Goal: Task Accomplishment & Management: Manage account settings

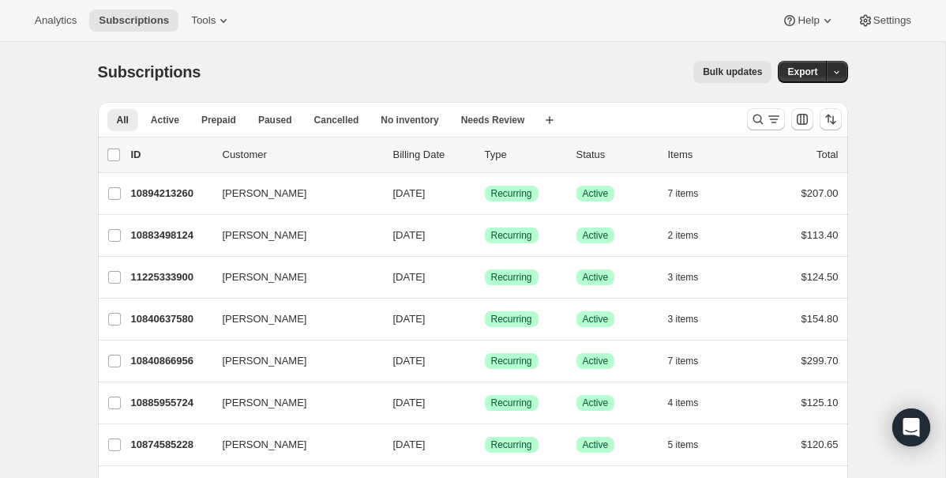
click at [170, 76] on span "Subscriptions" at bounding box center [149, 71] width 103 height 17
click at [80, 28] on button "Analytics" at bounding box center [55, 20] width 61 height 22
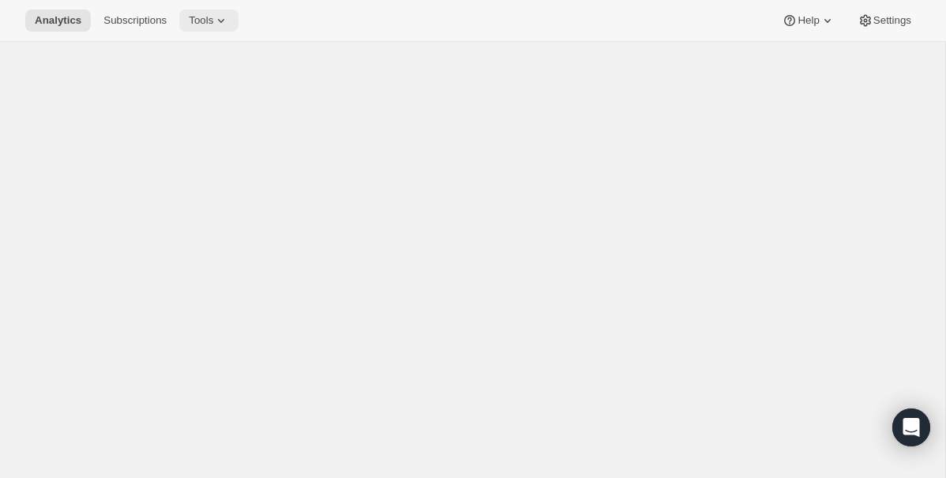
click at [227, 27] on icon at bounding box center [221, 21] width 16 height 16
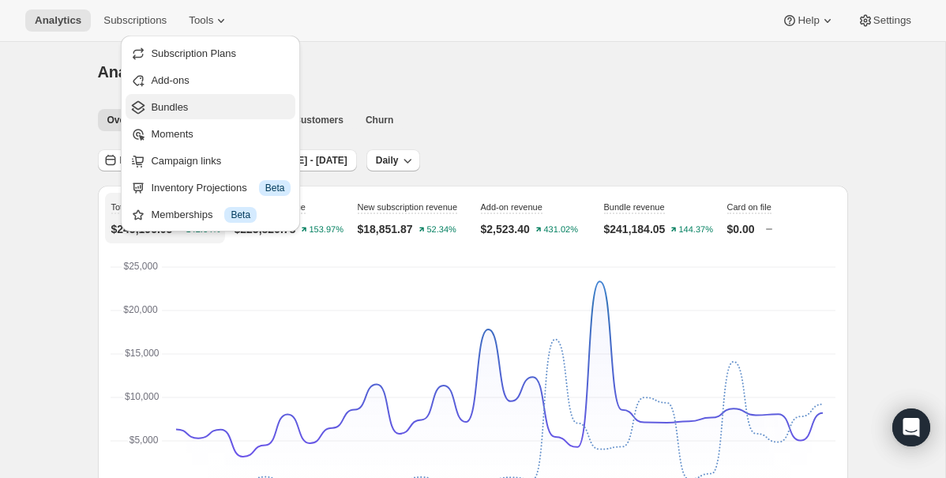
click at [206, 107] on span "Bundles" at bounding box center [221, 107] width 140 height 16
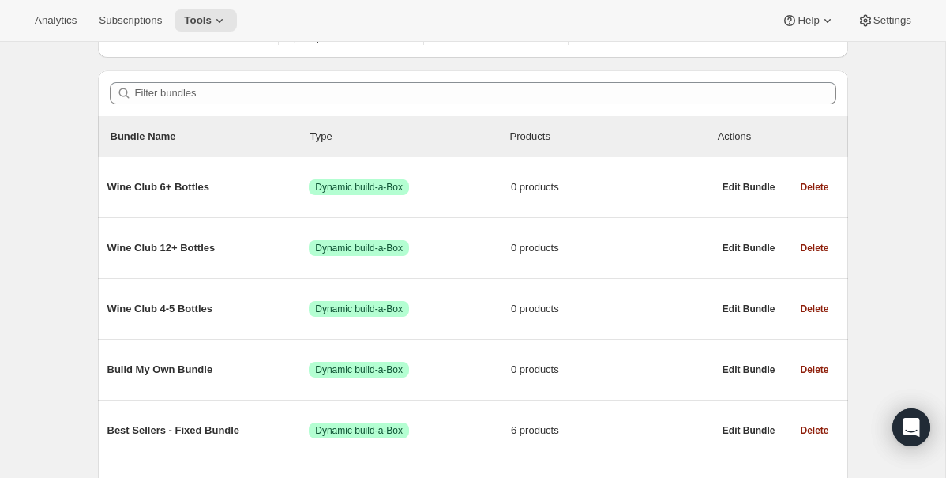
scroll to position [123, 0]
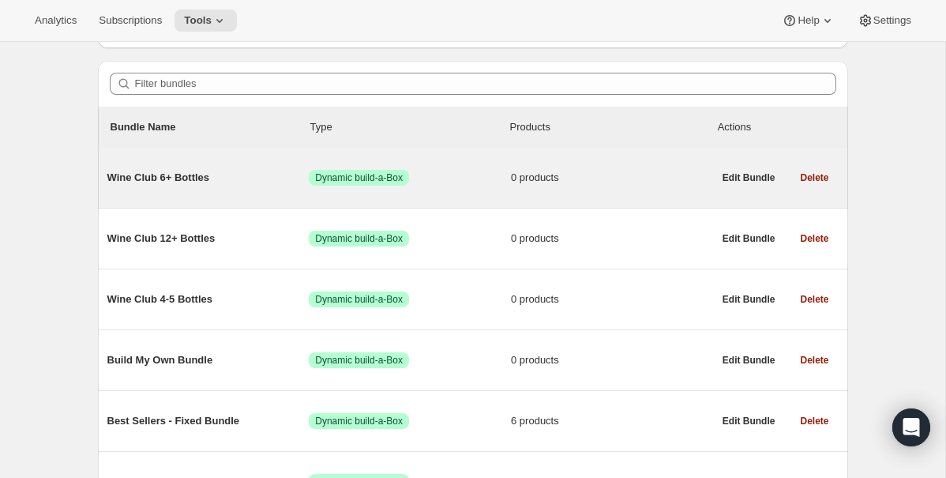
click at [268, 176] on span "Wine Club 6+ Bottles" at bounding box center [208, 178] width 202 height 16
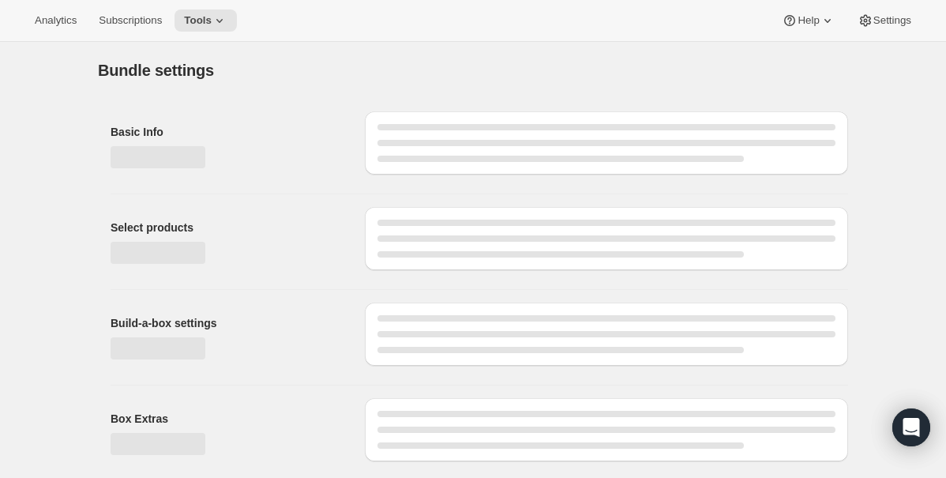
type input "Wine Club 6+ Bottles"
select select "minMax"
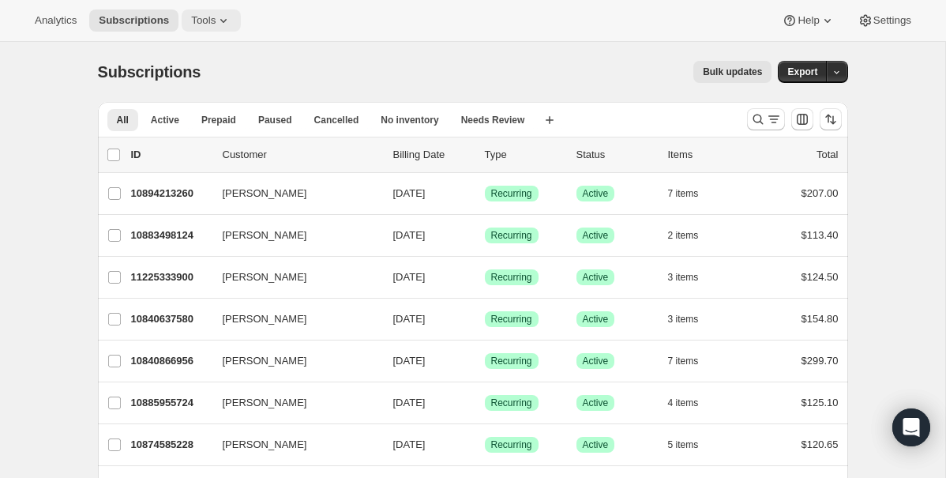
click at [196, 22] on span "Tools" at bounding box center [203, 20] width 24 height 13
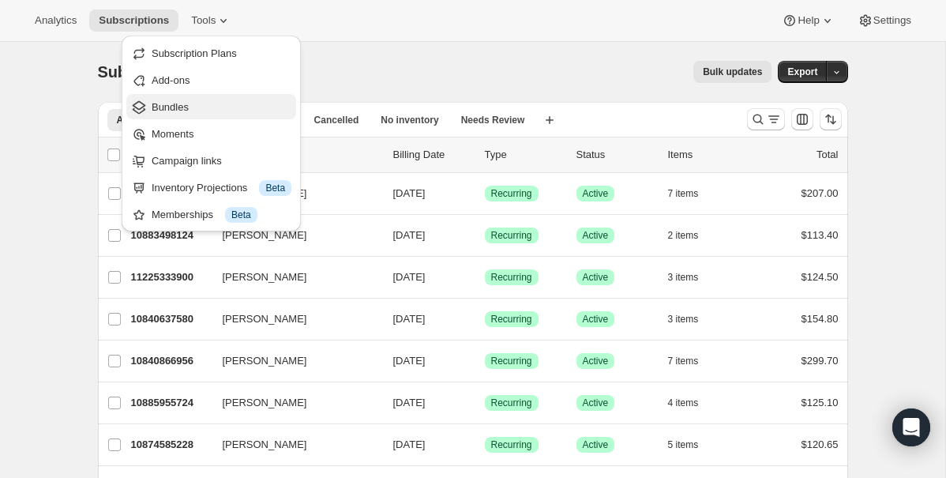
click at [198, 103] on span "Bundles" at bounding box center [222, 107] width 140 height 16
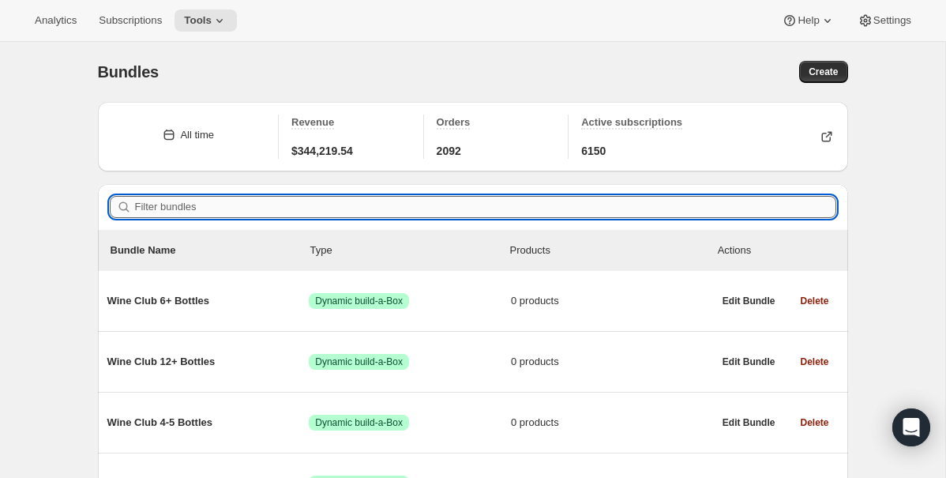
click at [212, 200] on input "Filter bundles" at bounding box center [485, 207] width 701 height 22
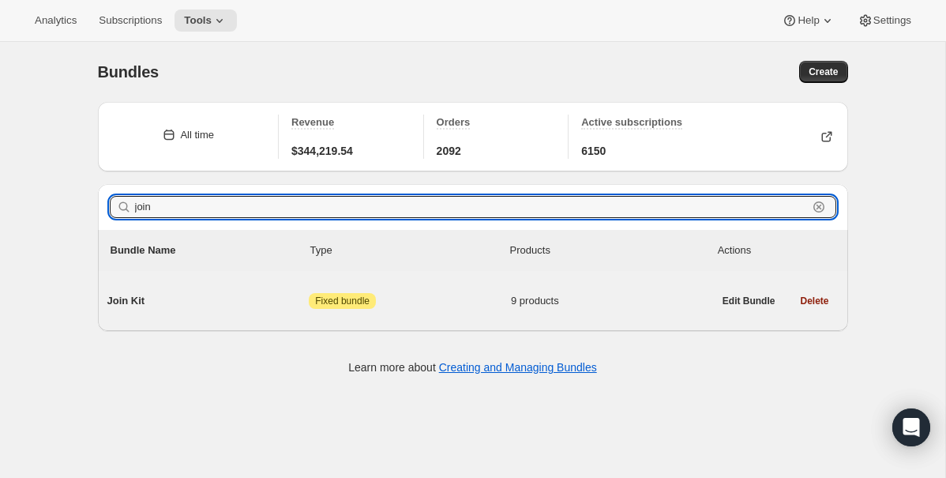
type input "join"
click at [220, 313] on div "Join Kit Attention Fixed bundle 9 products" at bounding box center [409, 300] width 605 height 41
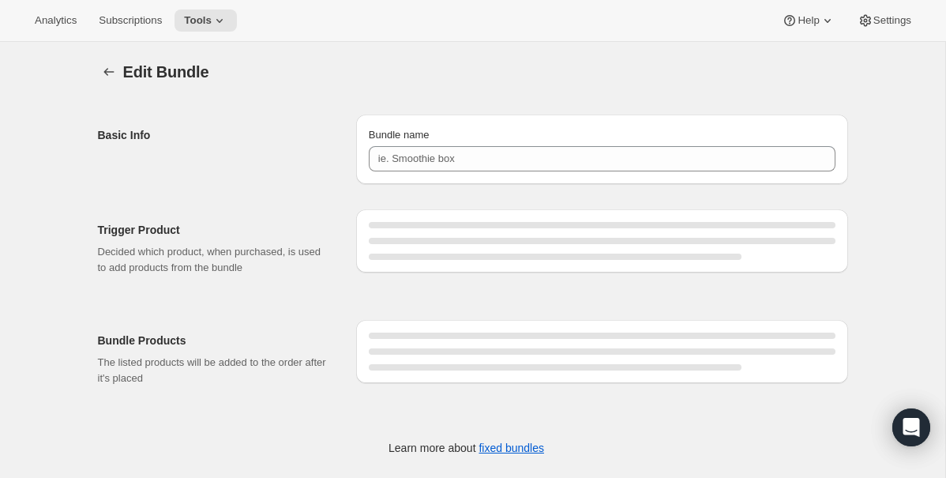
type input "Join Kit"
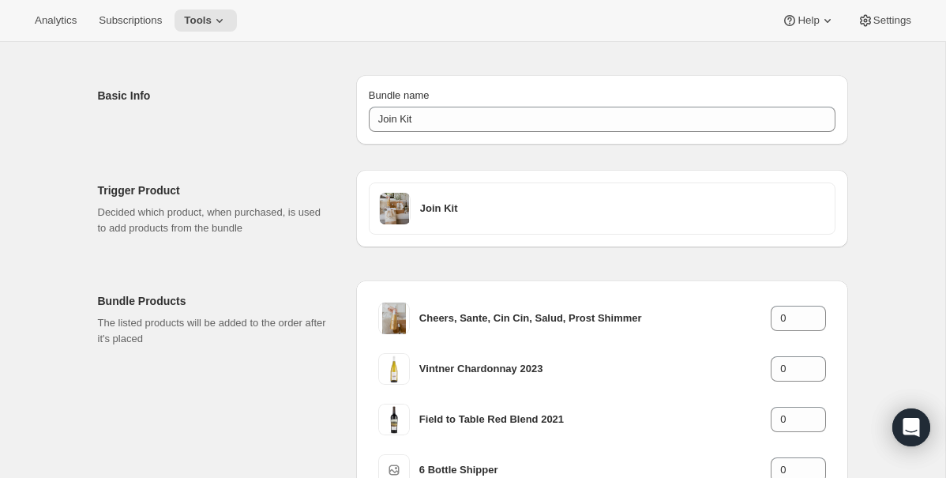
scroll to position [43, 0]
